Goal: Task Accomplishment & Management: Manage account settings

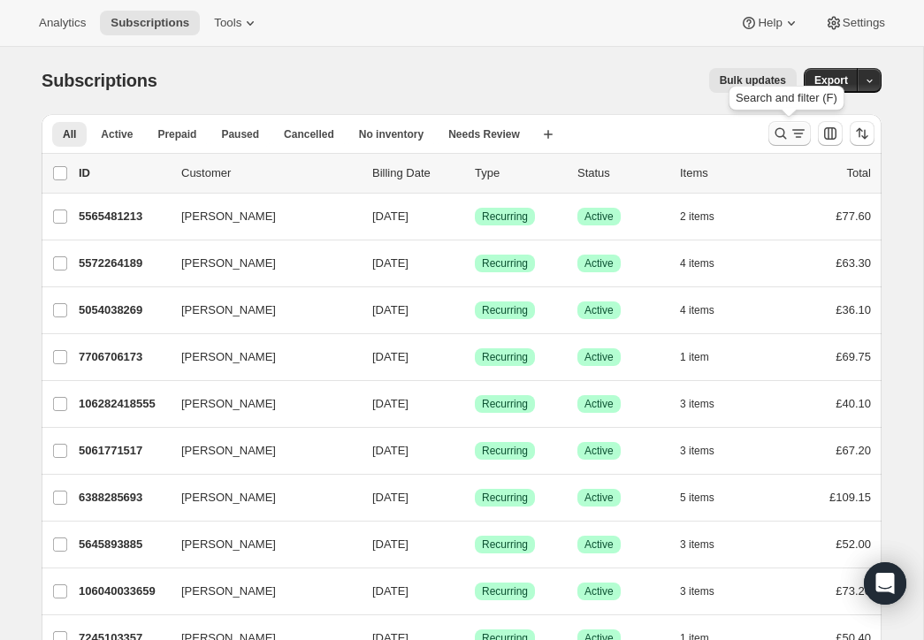
click at [780, 129] on icon "Search and filter results" at bounding box center [781, 134] width 18 height 18
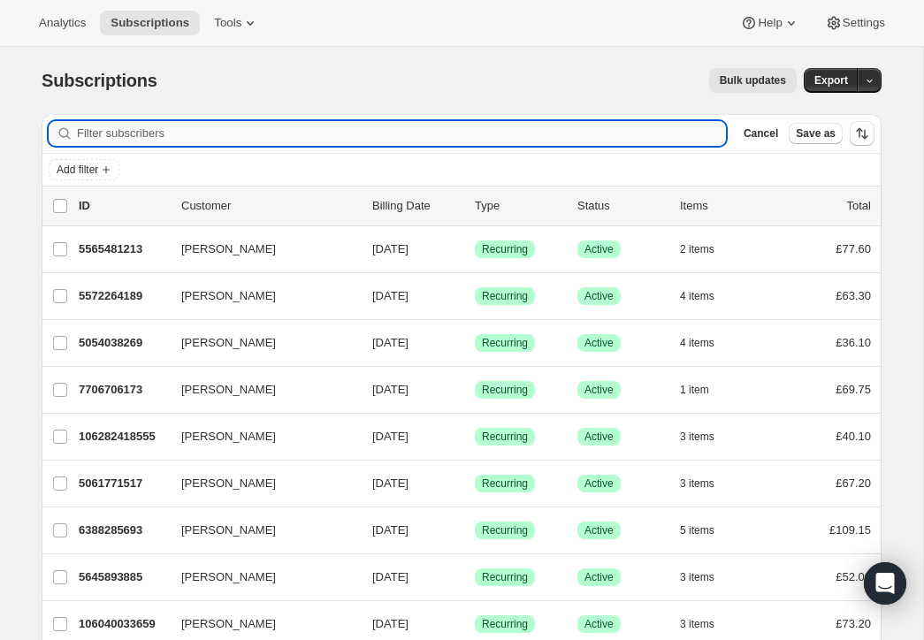
click at [280, 134] on input "Filter subscribers" at bounding box center [401, 133] width 649 height 25
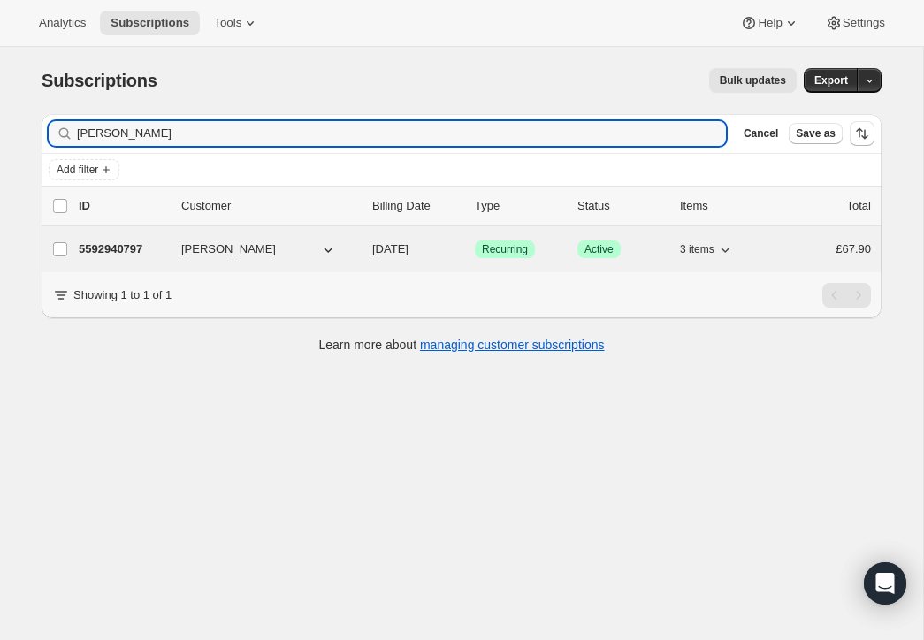
type input "[PERSON_NAME]"
click at [134, 246] on p "5592940797" at bounding box center [123, 250] width 88 height 18
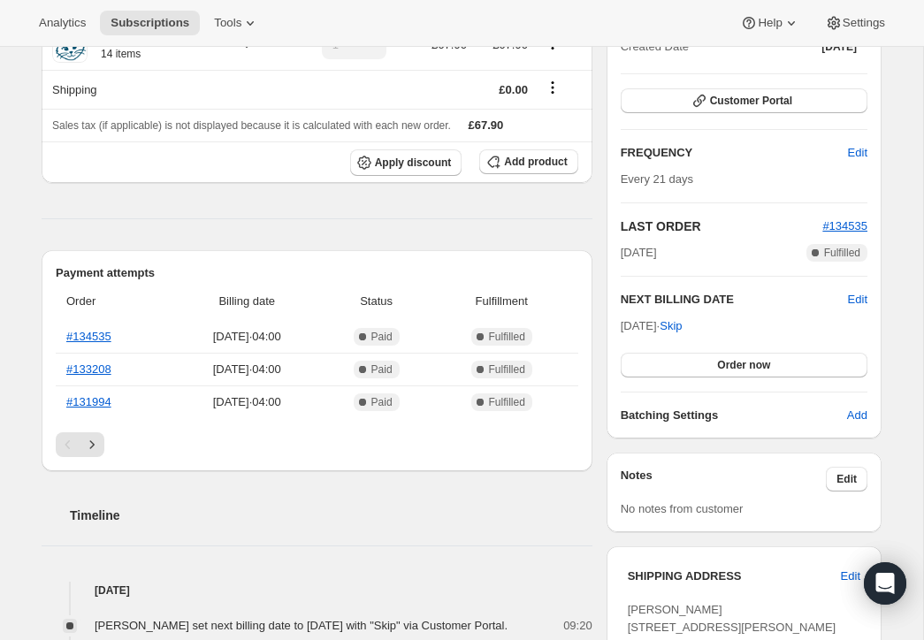
scroll to position [229, 0]
click at [853, 292] on span "Edit" at bounding box center [857, 299] width 19 height 18
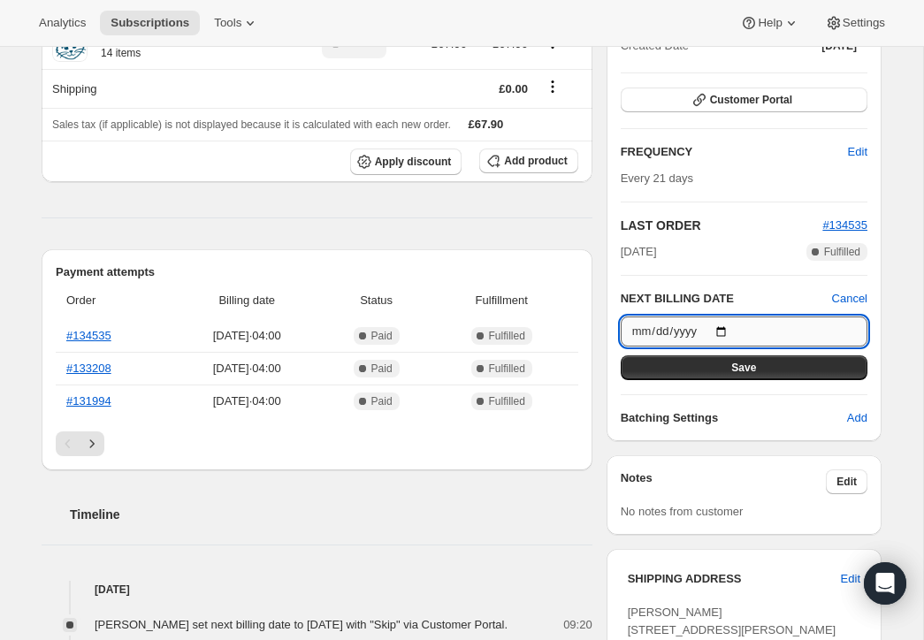
click at [726, 332] on input "[DATE]" at bounding box center [744, 332] width 247 height 30
click at [726, 328] on input "[DATE]" at bounding box center [744, 332] width 247 height 30
type input "[DATE]"
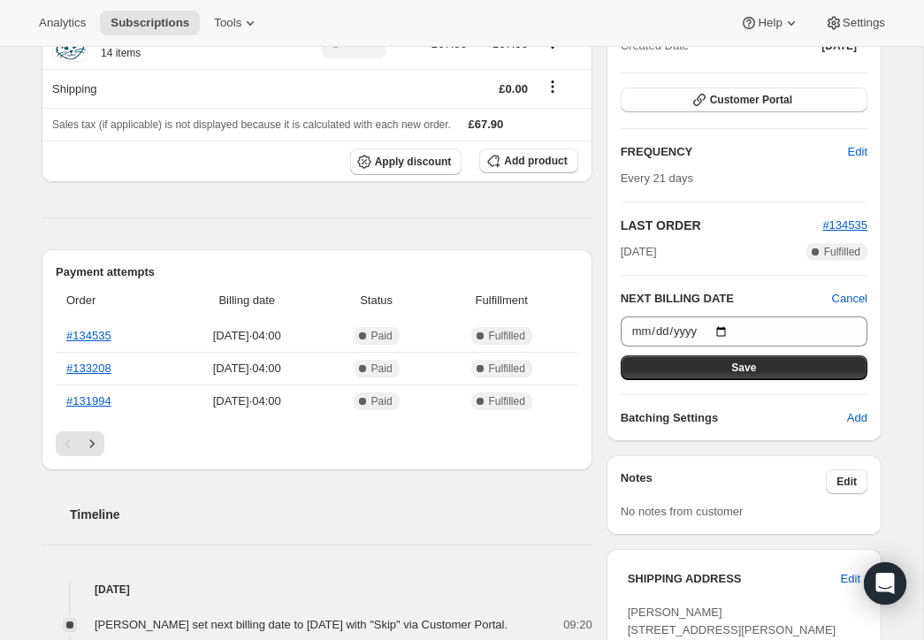
click at [769, 363] on button "Save" at bounding box center [744, 368] width 247 height 25
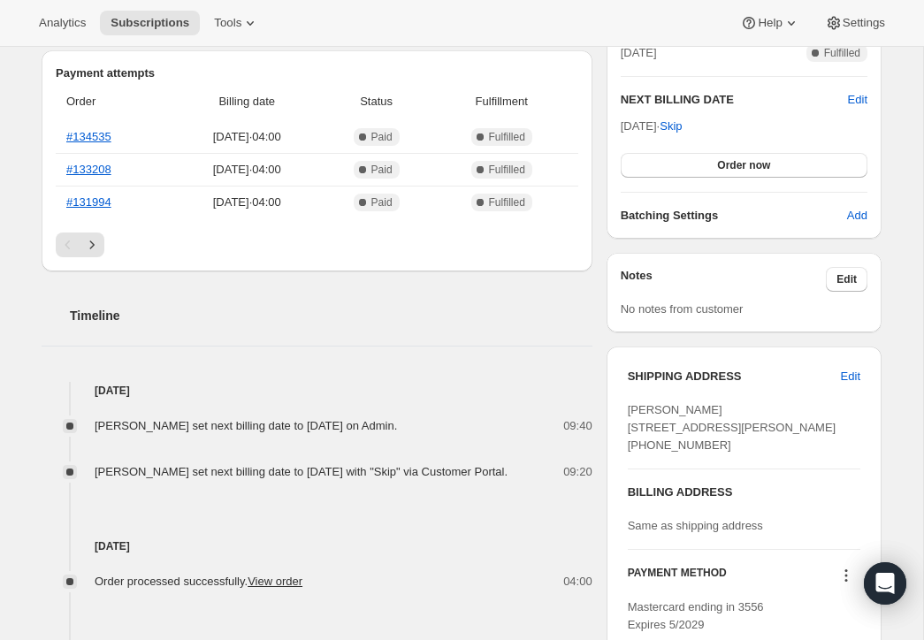
scroll to position [511, 0]
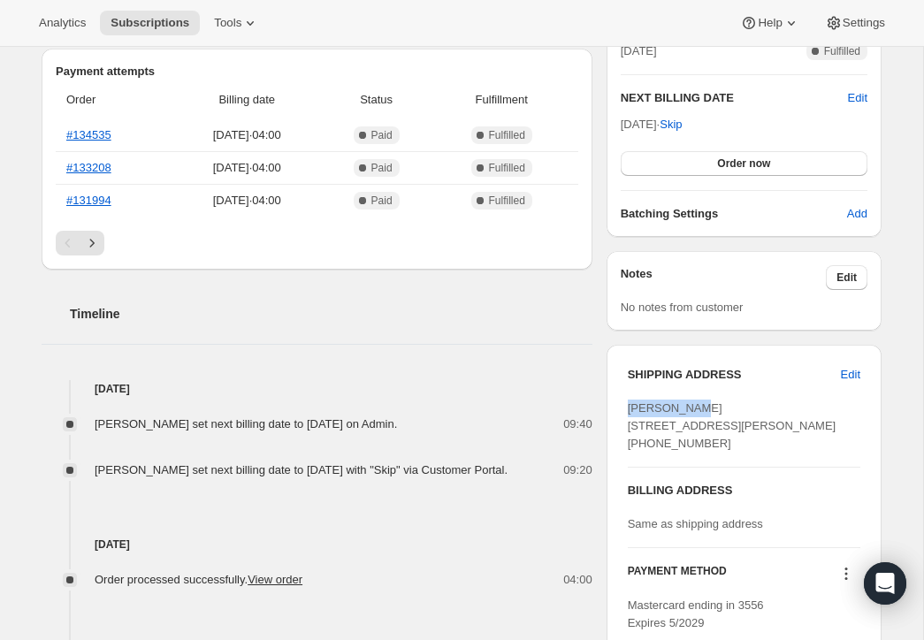
drag, startPoint x: 692, startPoint y: 410, endPoint x: 623, endPoint y: 409, distance: 69.0
click at [622, 409] on div "SHIPPING ADDRESS Edit [PERSON_NAME] [STREET_ADDRESS][PERSON_NAME] [PHONE_NUMBER…" at bounding box center [744, 499] width 275 height 309
copy span "[PERSON_NAME]"
